Goal: Task Accomplishment & Management: Use online tool/utility

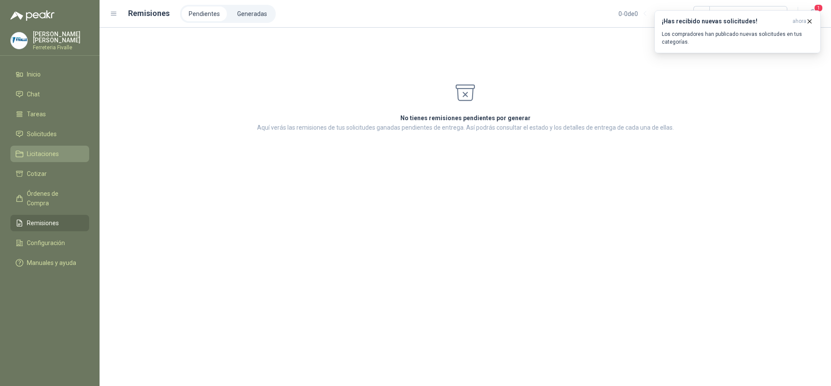
click at [53, 162] on link "Licitaciones" at bounding box center [49, 154] width 79 height 16
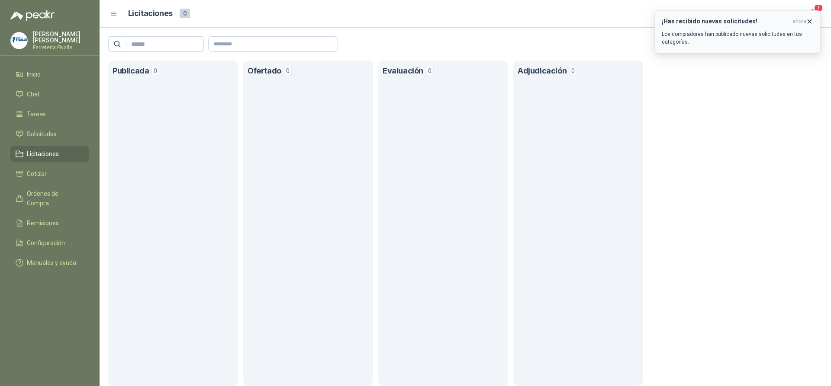
click at [689, 45] on p "Los compradores han publicado nuevas solicitudes en tus categorías." at bounding box center [737, 38] width 151 height 16
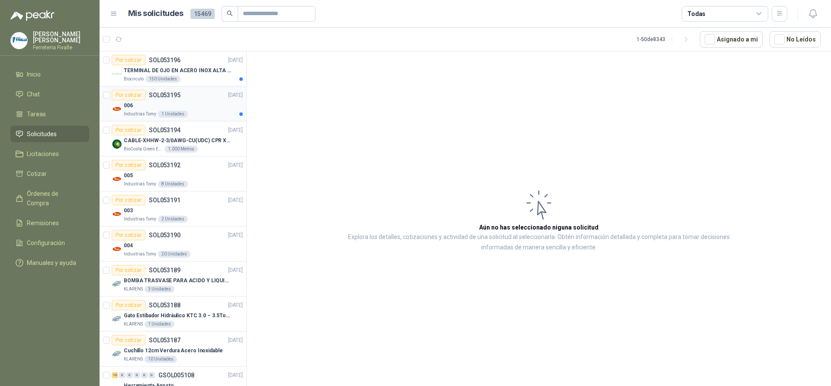
click at [199, 108] on div "006" at bounding box center [183, 105] width 119 height 10
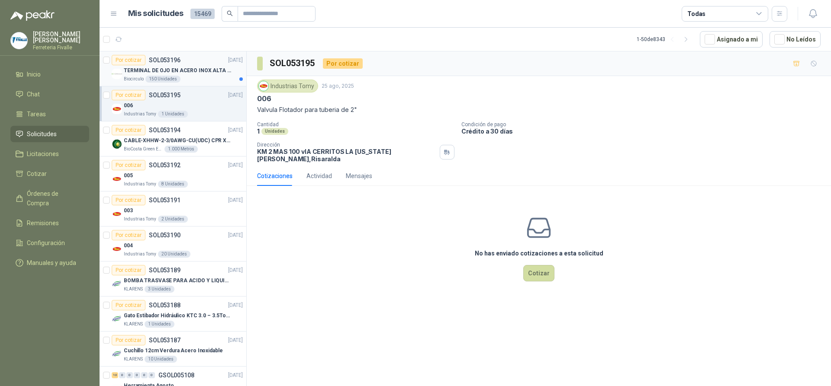
click at [211, 79] on div "Biocirculo 150 Unidades" at bounding box center [183, 79] width 119 height 7
